Goal: Transaction & Acquisition: Purchase product/service

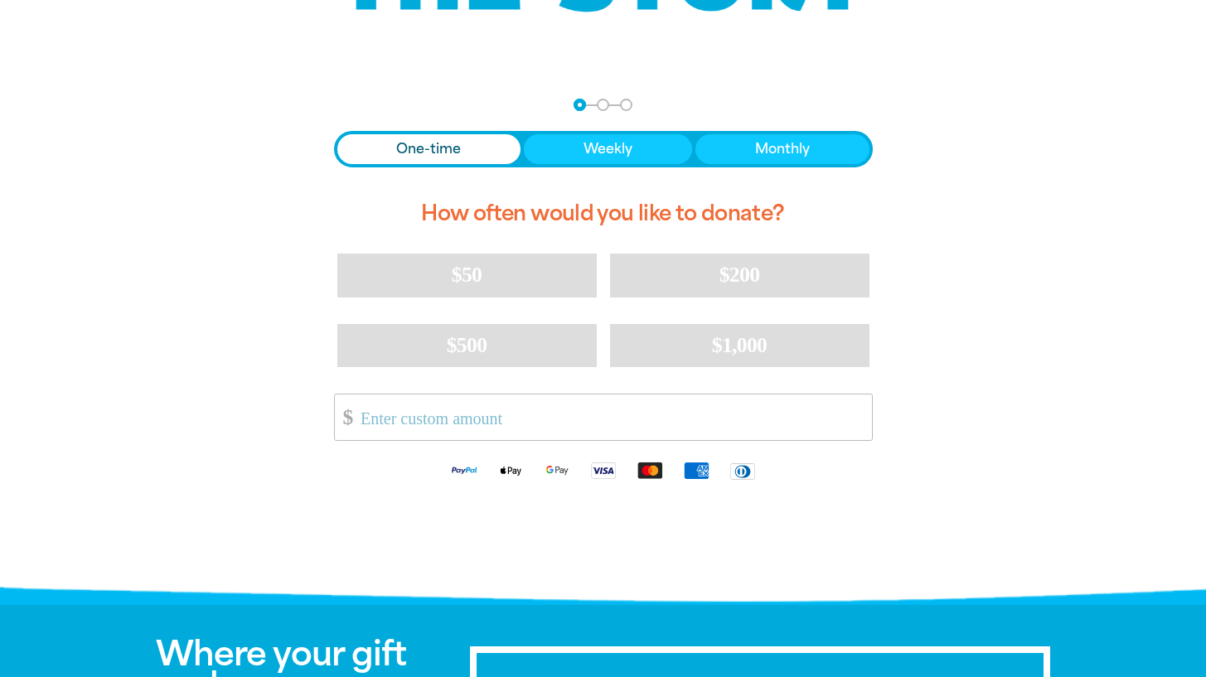
scroll to position [303, 0]
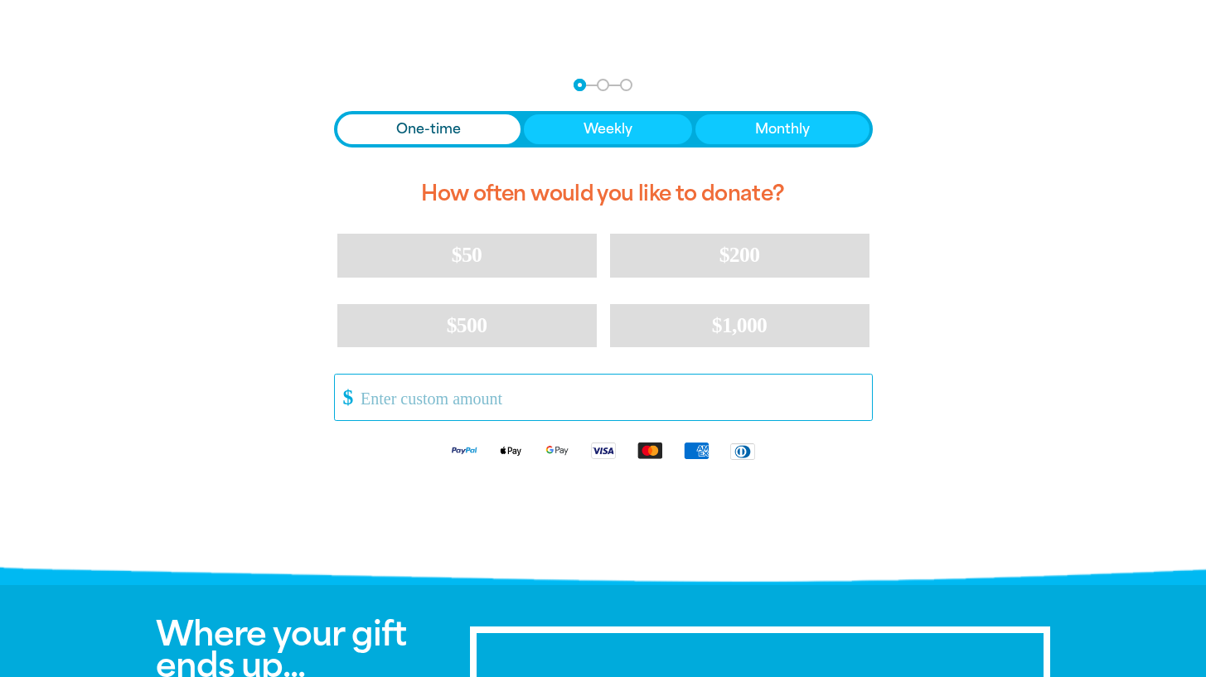
click at [487, 405] on input "Other Amount" at bounding box center [610, 398] width 522 height 46
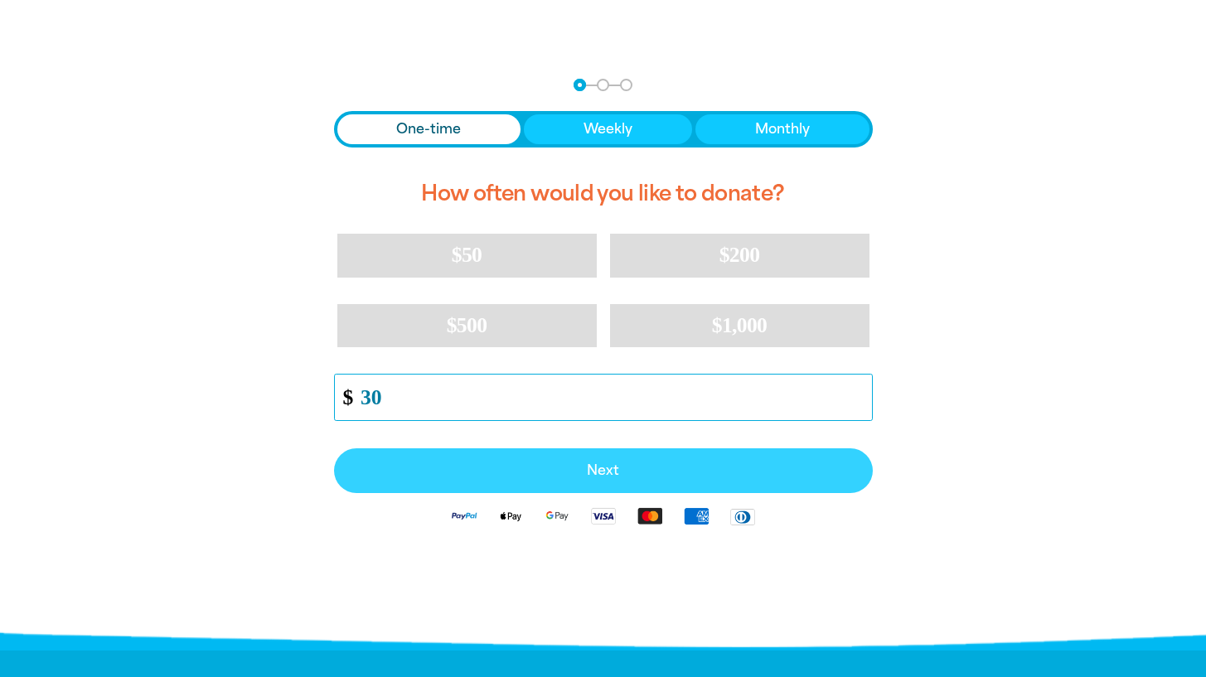
type input "30"
click at [566, 476] on span "Next" at bounding box center [603, 470] width 502 height 13
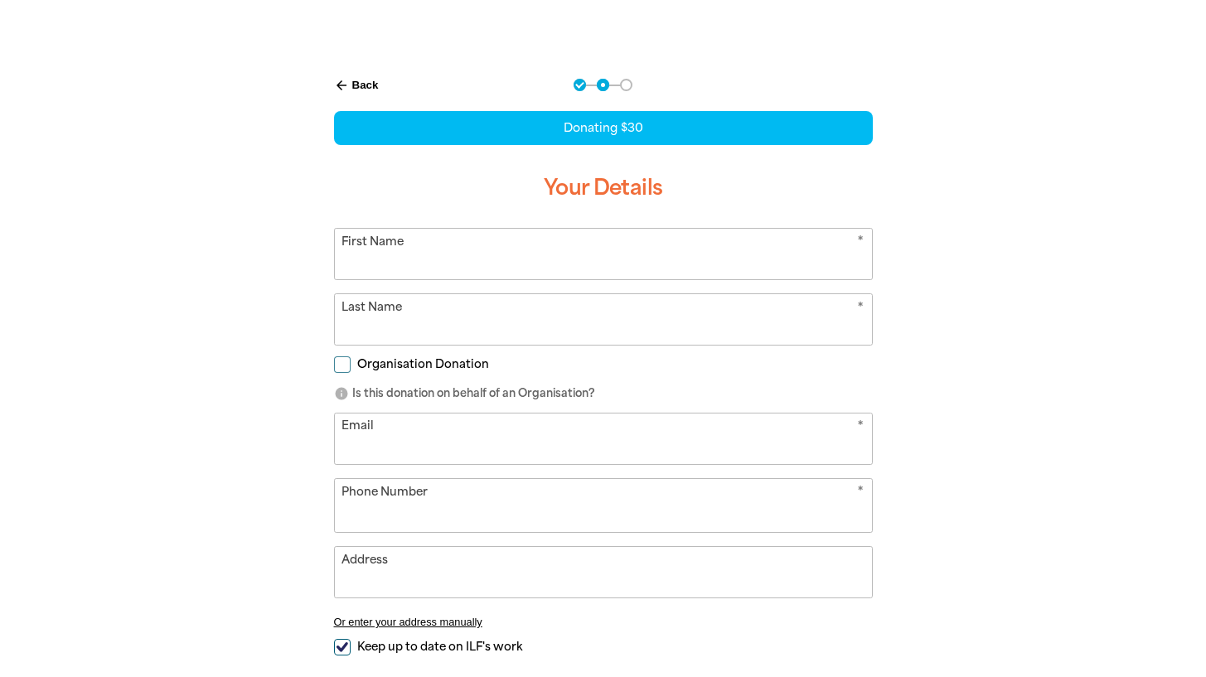
select select "AU"
click at [474, 252] on input "First Name" at bounding box center [603, 254] width 537 height 51
type input "[PERSON_NAME]"
type input "Ware"
type input "[PERSON_NAME][EMAIL_ADDRESS][PERSON_NAME][DOMAIN_NAME]"
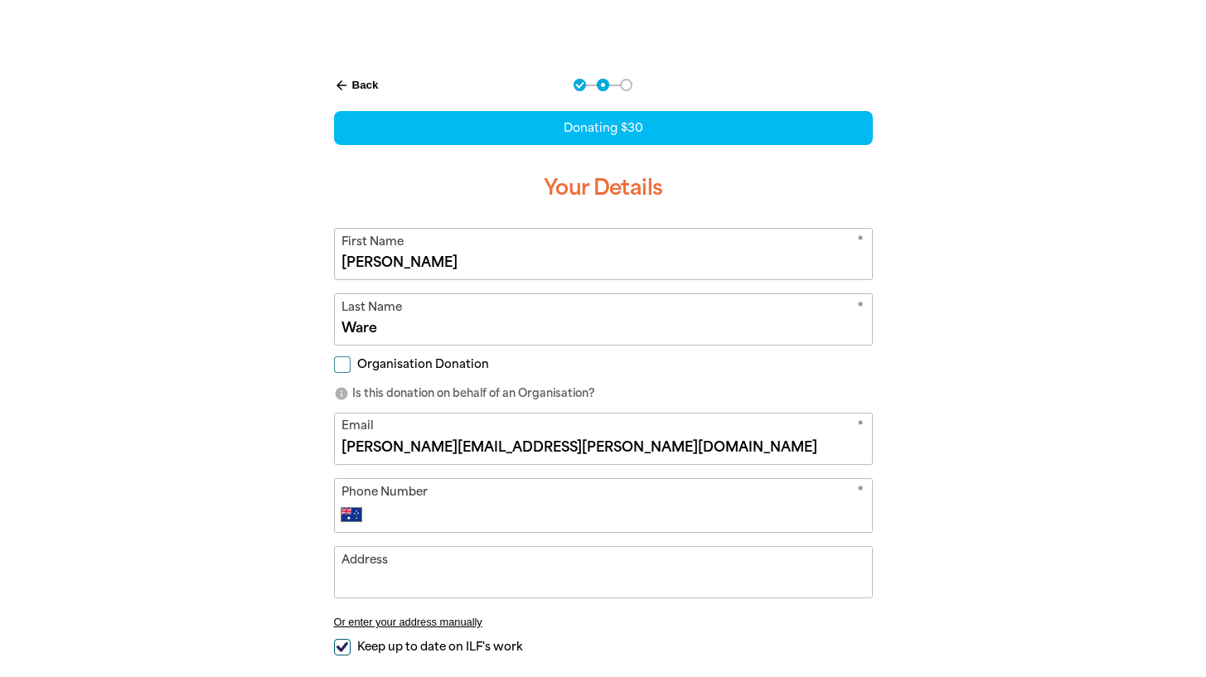
type input "0450 012 530"
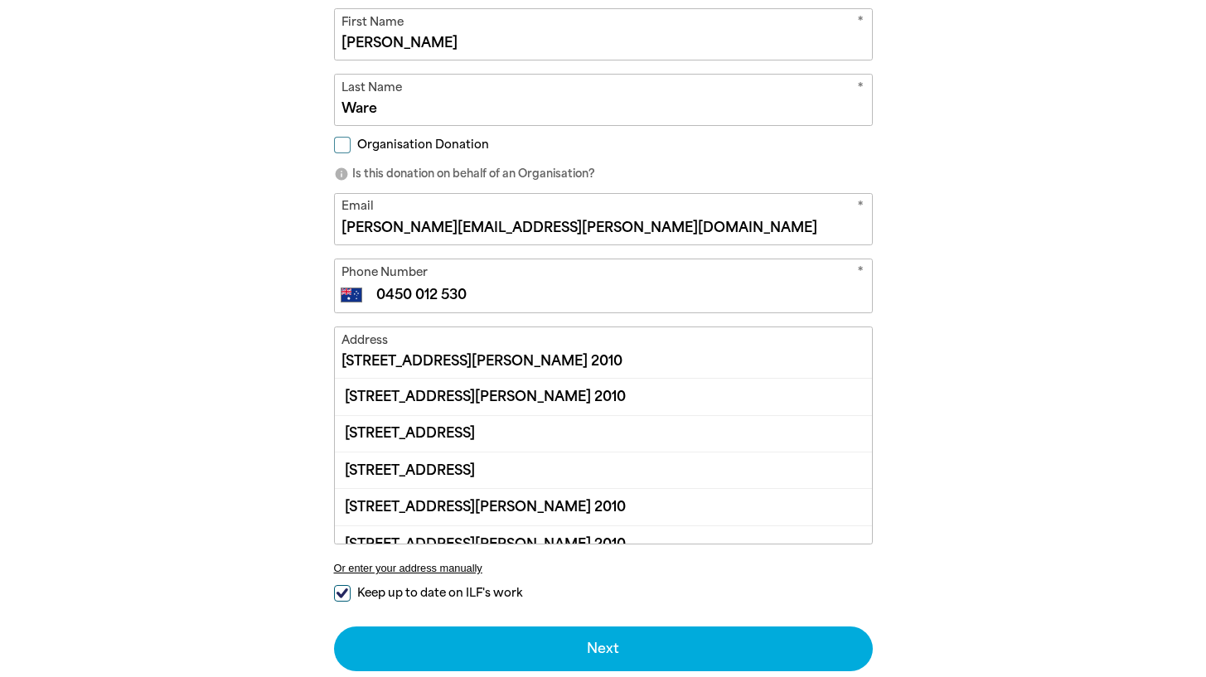
scroll to position [524, 0]
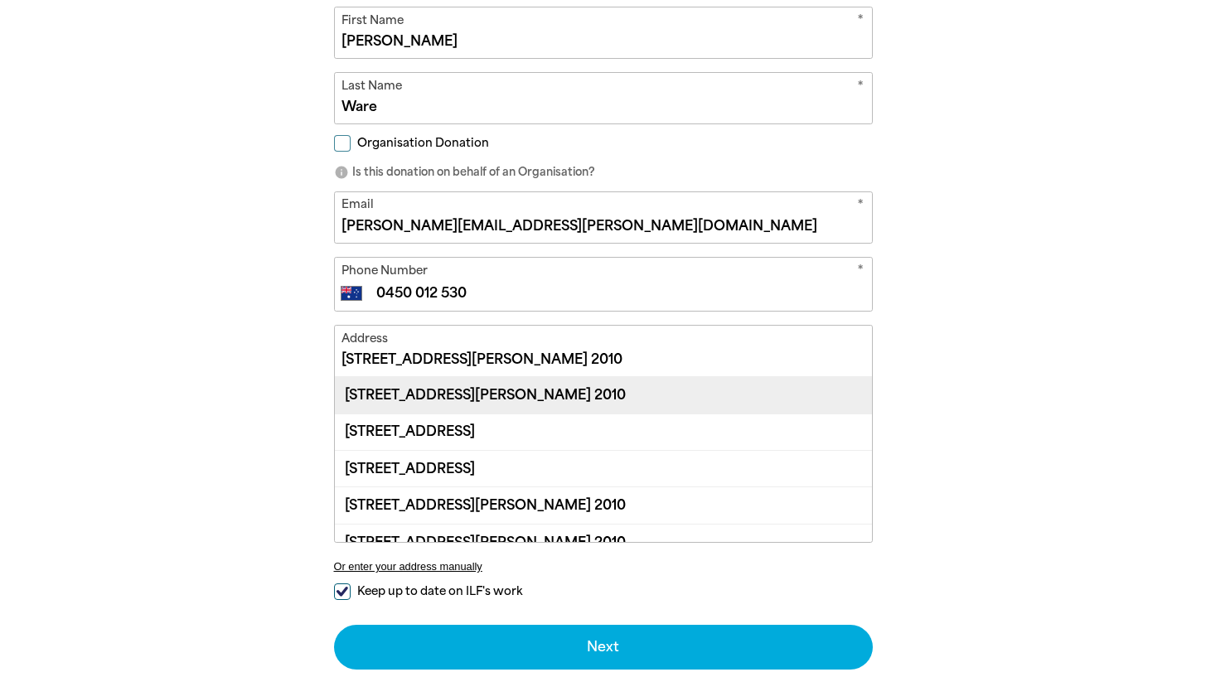
click at [403, 389] on div "[STREET_ADDRESS][PERSON_NAME] 2010" at bounding box center [603, 395] width 537 height 36
type input "[STREET_ADDRESS][PERSON_NAME] 2010"
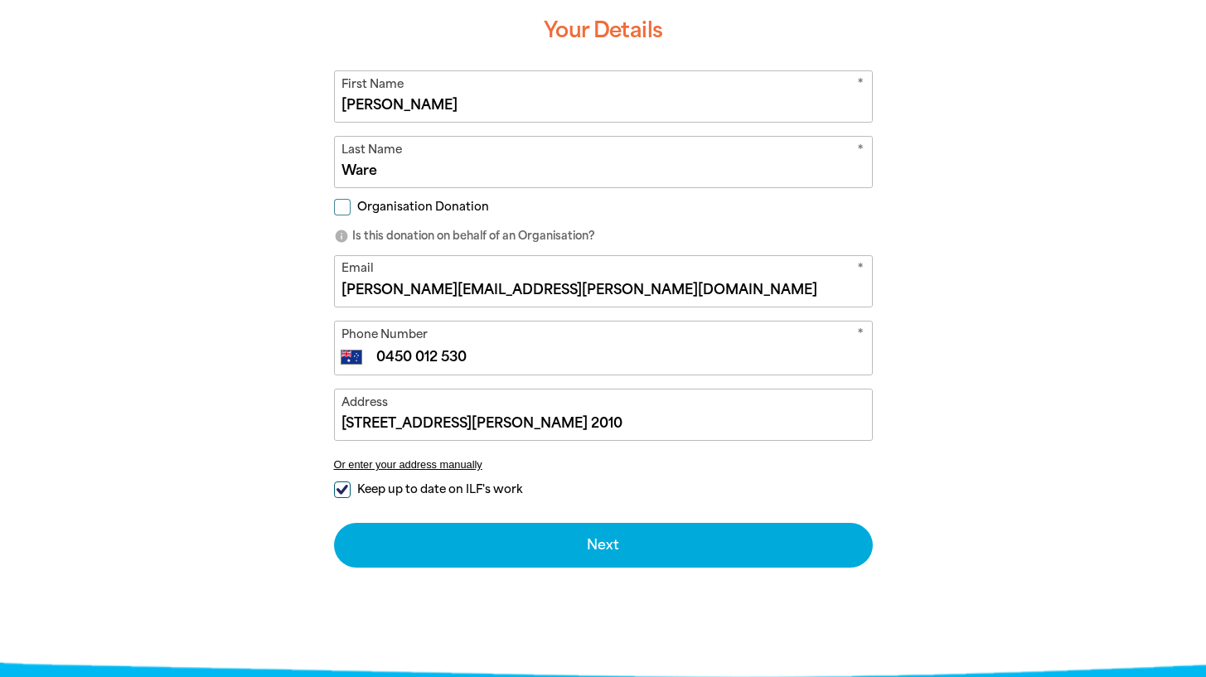
scroll to position [458, 0]
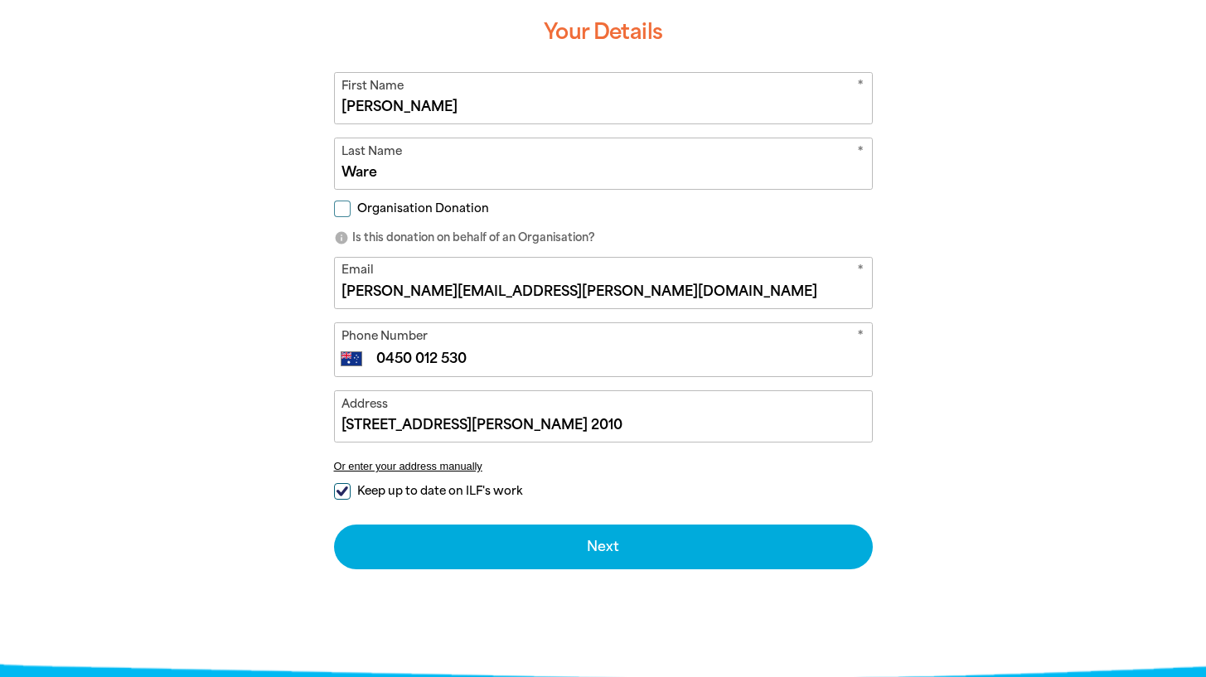
click at [344, 498] on input "Keep up to date on ILF's work" at bounding box center [342, 491] width 17 height 17
checkbox input "false"
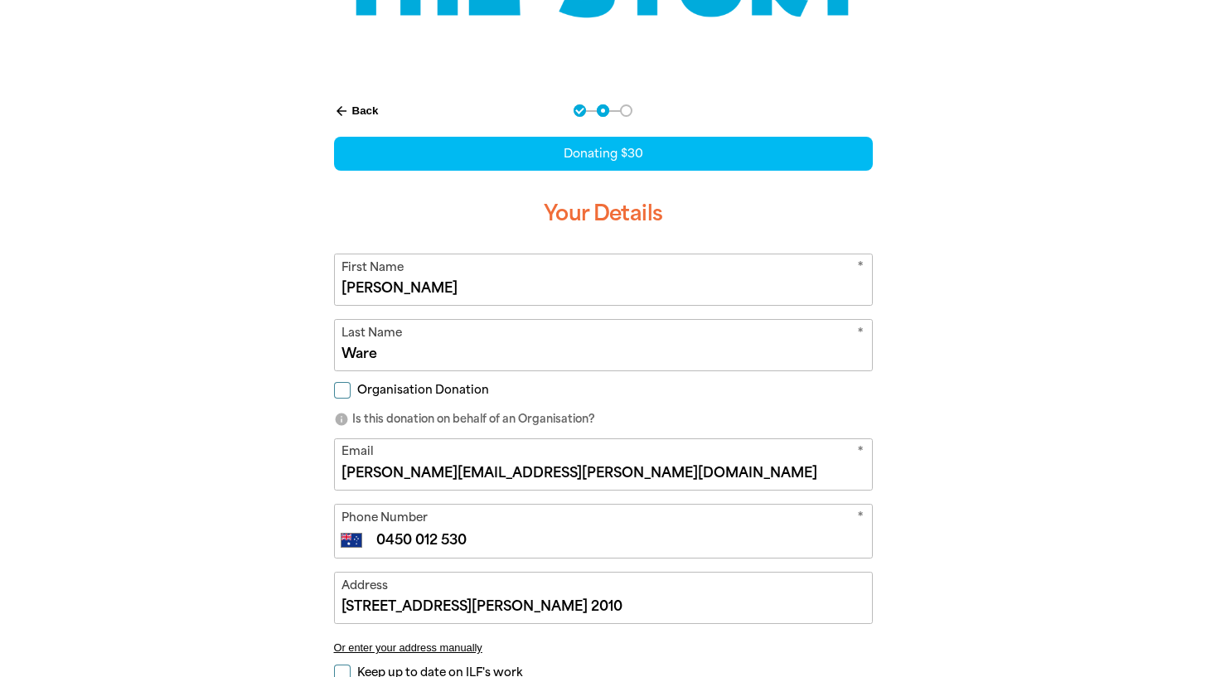
scroll to position [377, 0]
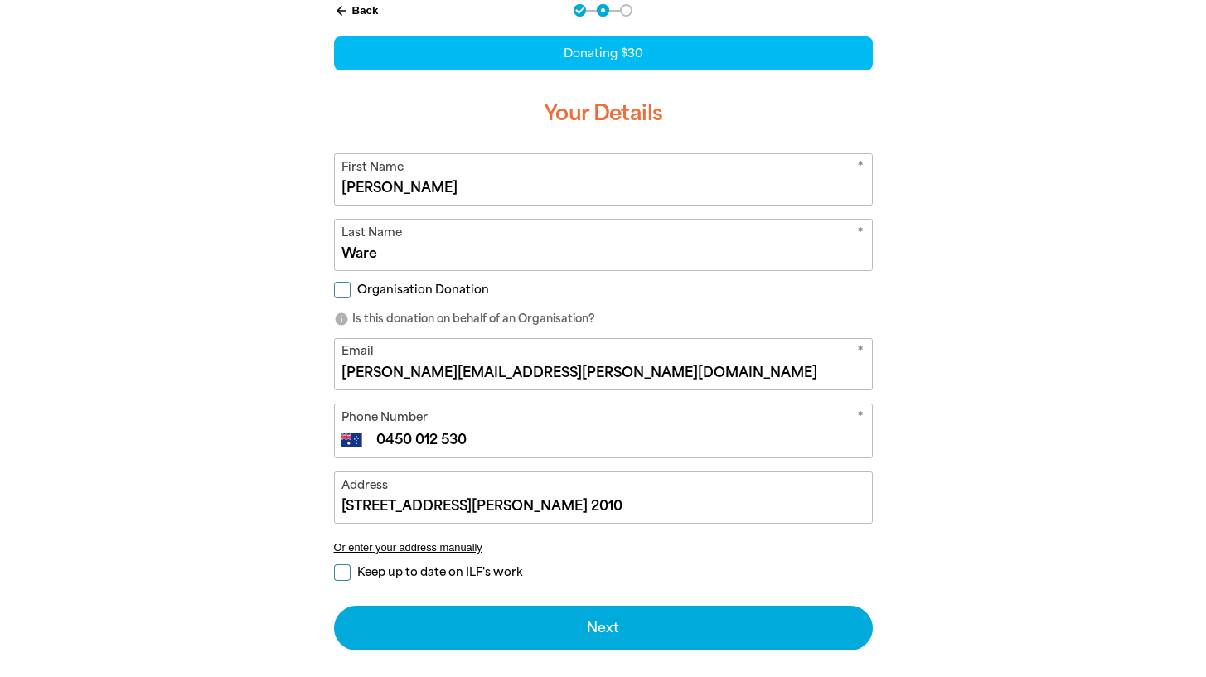
click at [340, 290] on input "Organisation Donation" at bounding box center [342, 290] width 17 height 17
checkbox input "true"
select select "AU"
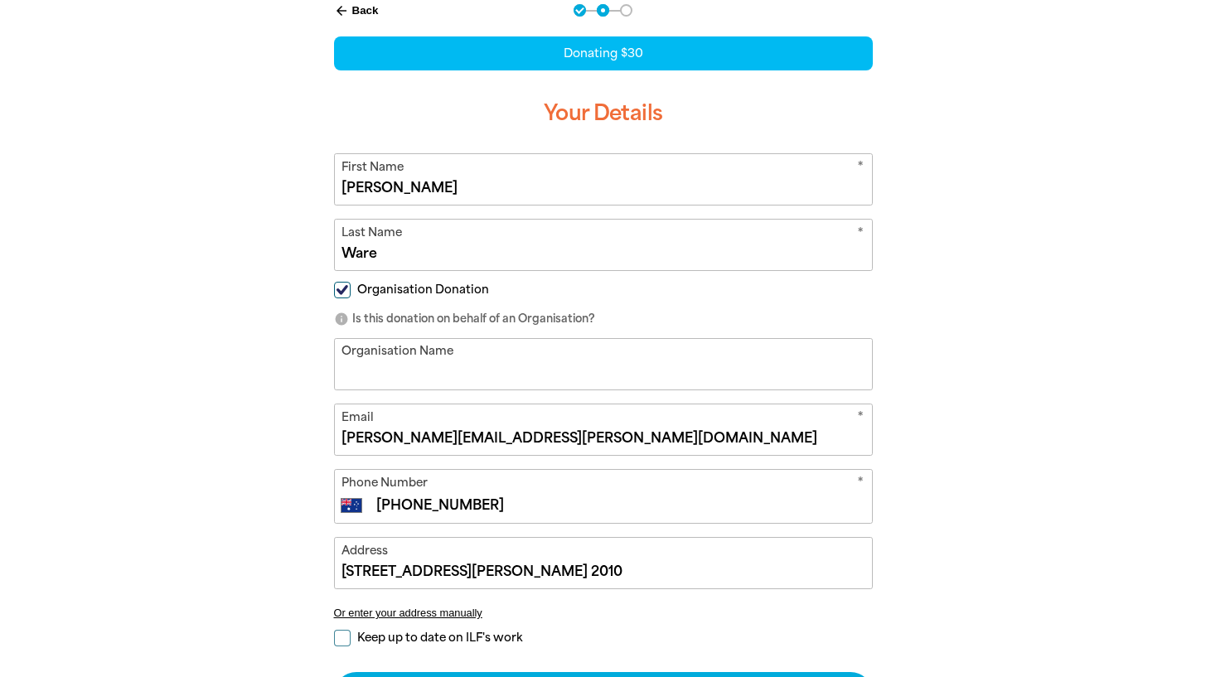
click at [347, 291] on input "Organisation Donation" at bounding box center [342, 290] width 17 height 17
checkbox input "false"
select select "AU"
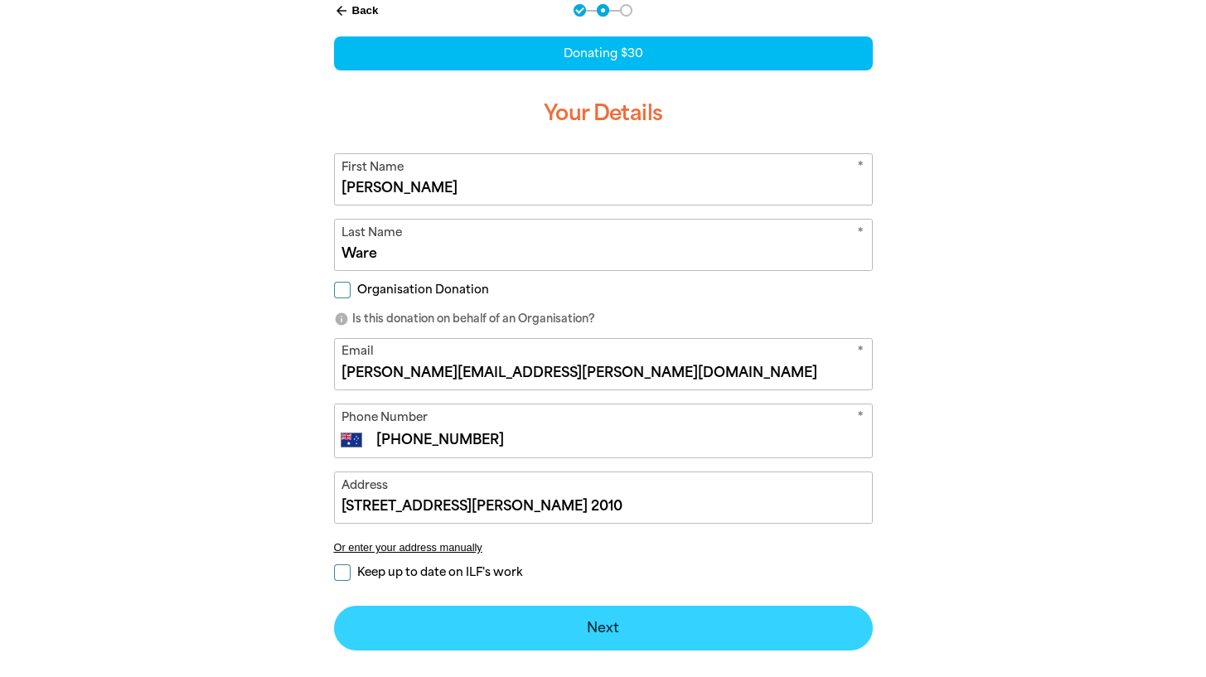
click at [497, 630] on button "Next chevron_right" at bounding box center [603, 628] width 539 height 45
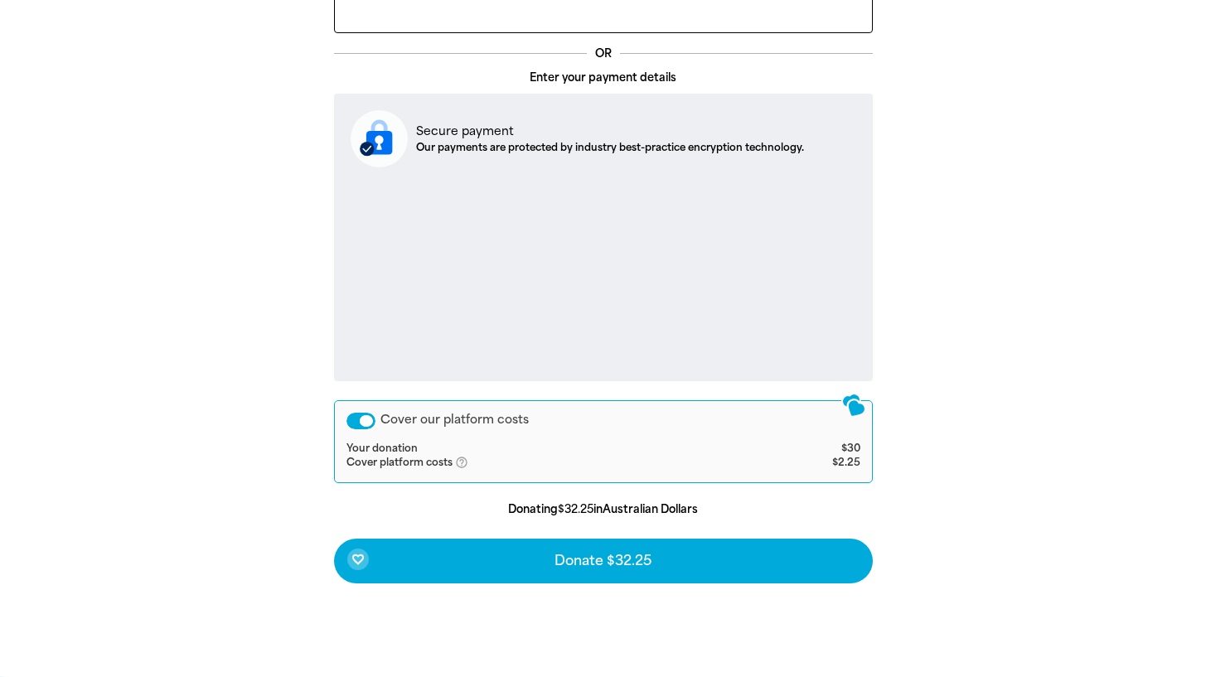
scroll to position [569, 0]
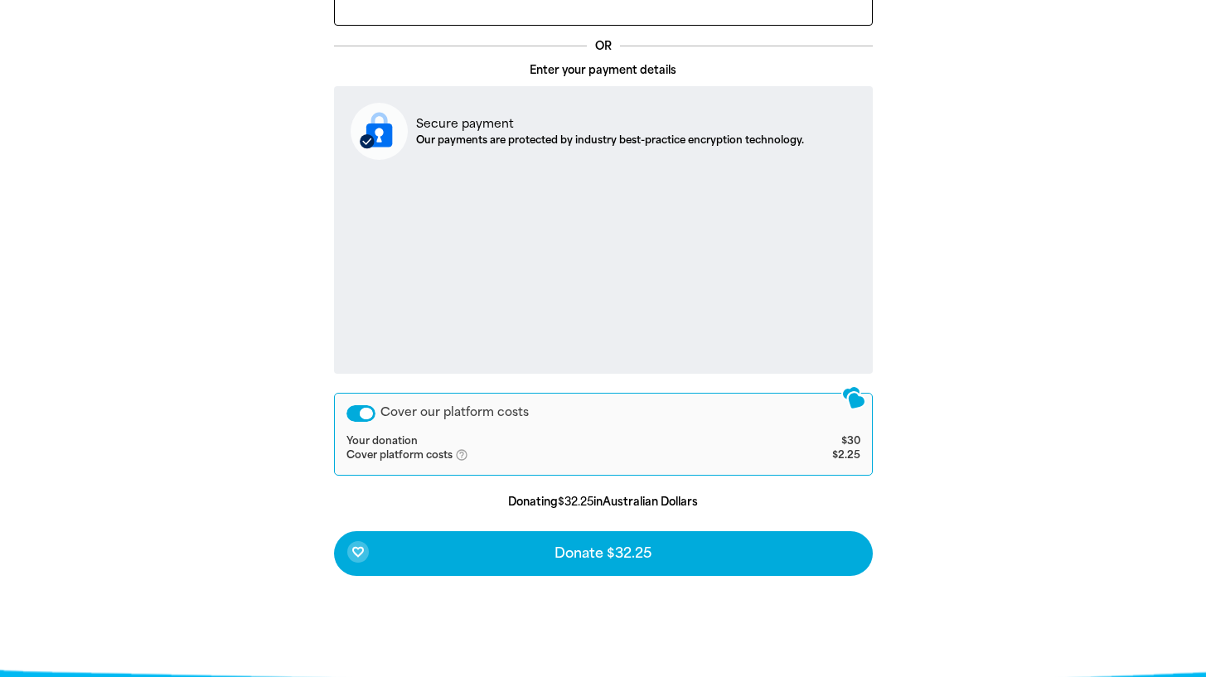
click at [356, 420] on div "Cover our platform costs" at bounding box center [361, 413] width 29 height 17
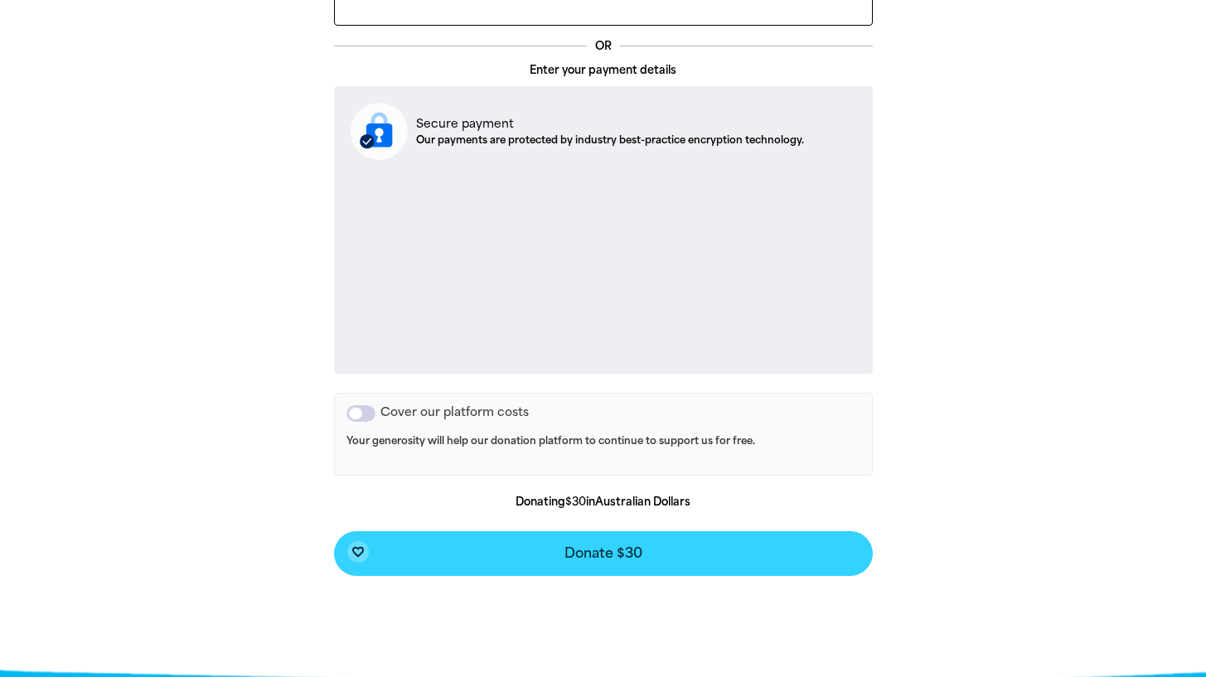
click at [631, 552] on span "Donate $30" at bounding box center [604, 553] width 78 height 13
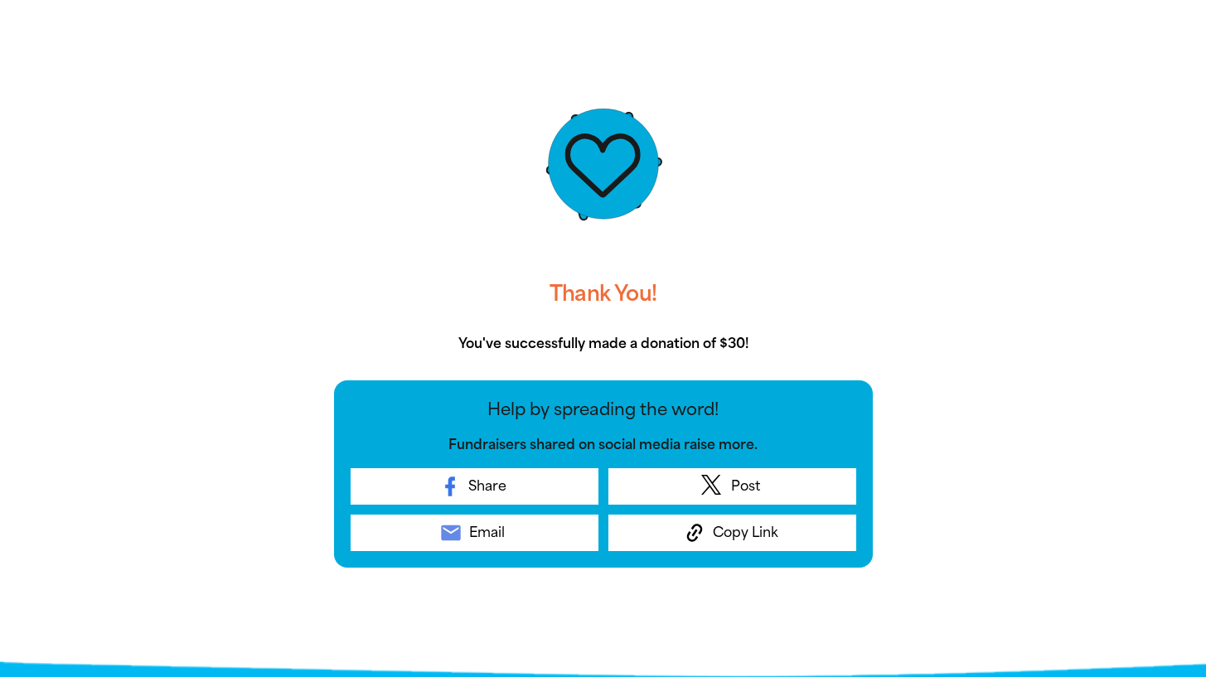
scroll to position [317, 0]
